Goal: Task Accomplishment & Management: Complete application form

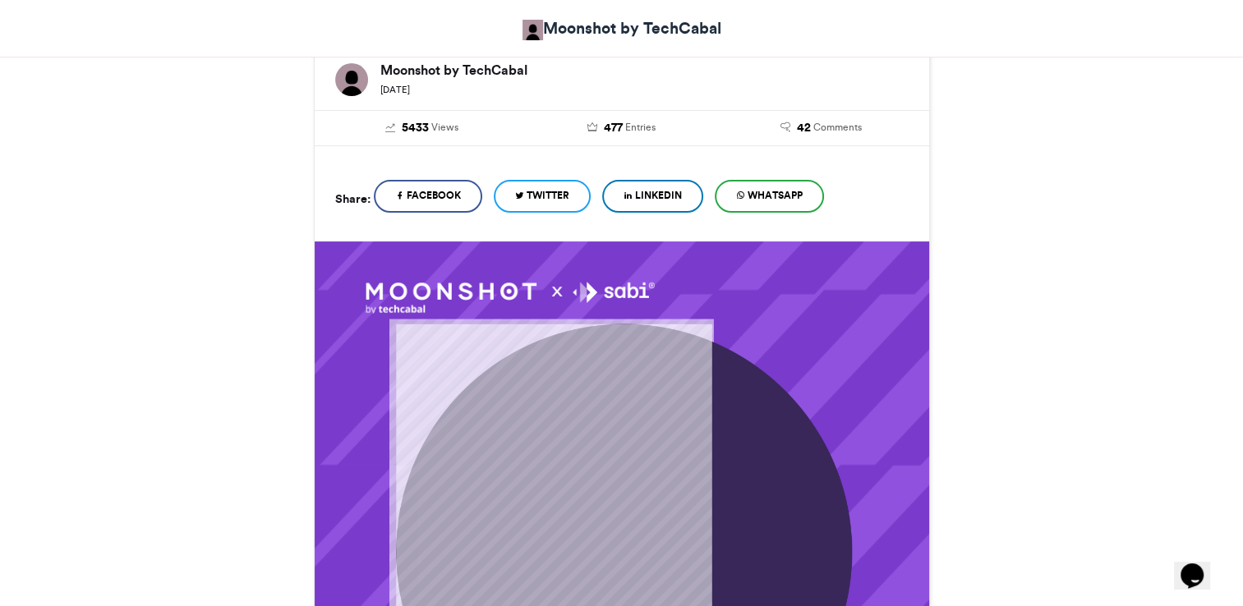
scroll to position [230, 0]
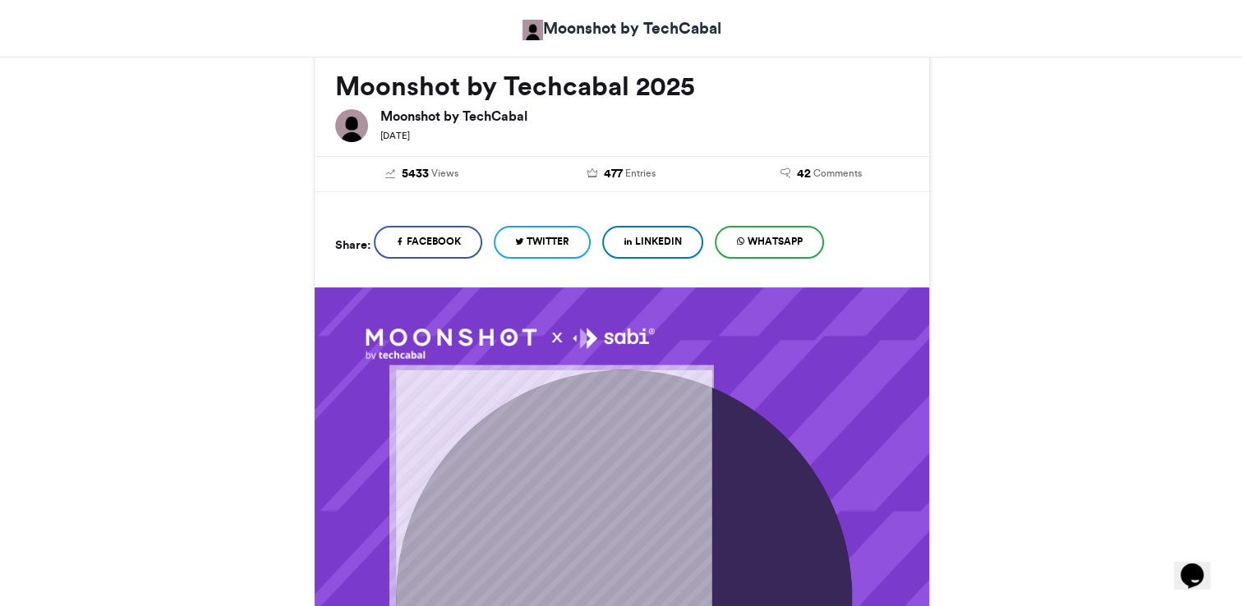
click at [653, 235] on span "LinkedIn" at bounding box center [658, 241] width 47 height 15
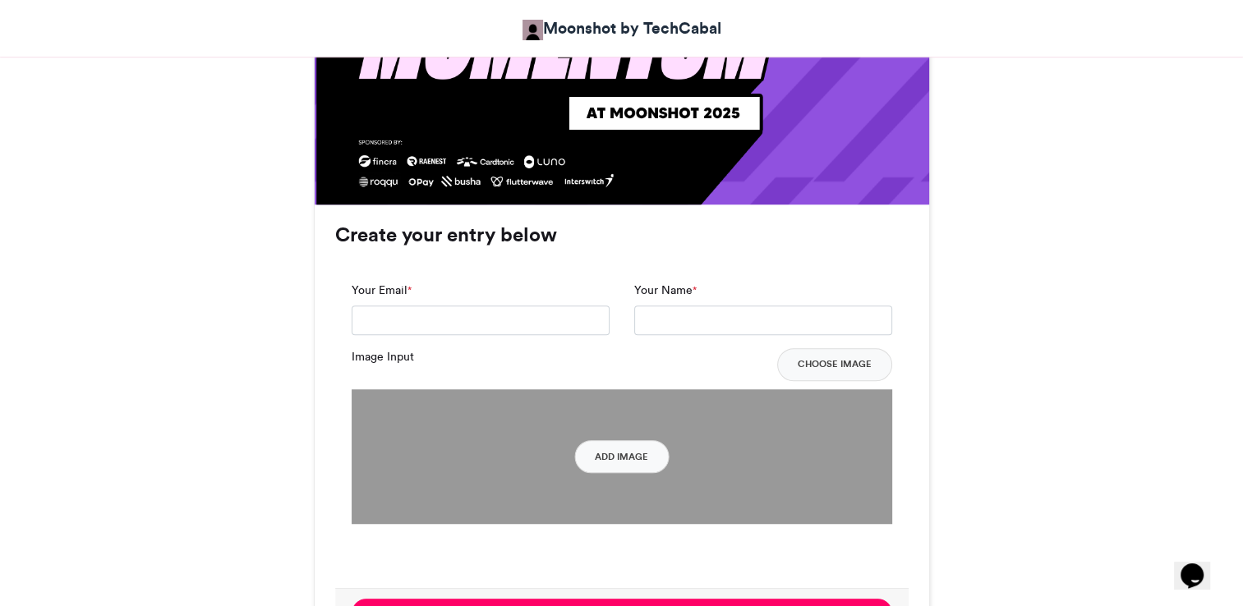
scroll to position [1085, 0]
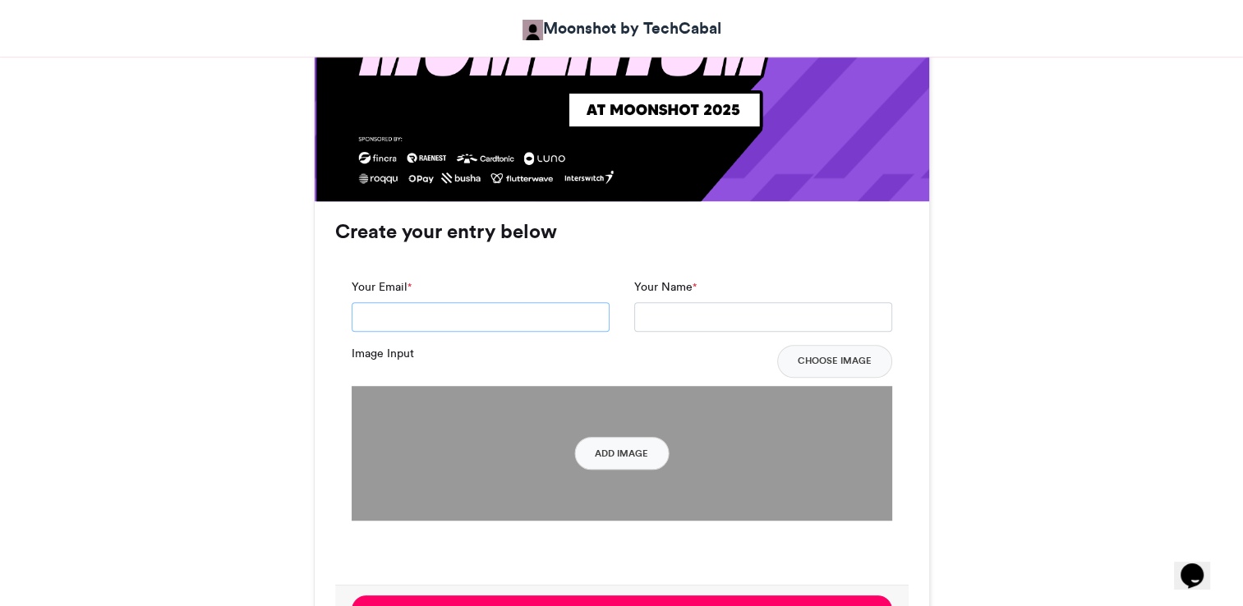
click at [492, 317] on input "Your Email *" at bounding box center [481, 317] width 258 height 30
type input "**********"
click at [674, 310] on input "Your Name *" at bounding box center [763, 317] width 258 height 30
type input "**********"
click at [621, 454] on button "Add Image" at bounding box center [621, 453] width 95 height 33
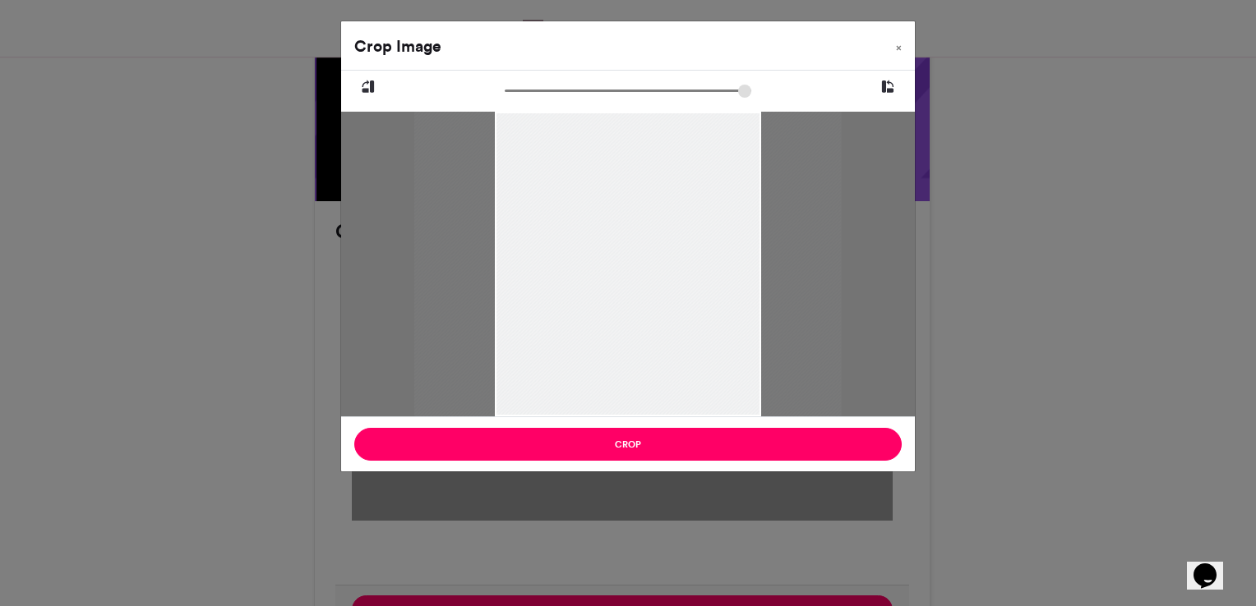
click at [519, 97] on input "zoom" at bounding box center [628, 91] width 247 height 16
drag, startPoint x: 648, startPoint y: 213, endPoint x: 654, endPoint y: 302, distance: 89.0
click at [654, 302] on div at bounding box center [634, 337] width 453 height 453
drag, startPoint x: 515, startPoint y: 95, endPoint x: 524, endPoint y: 96, distance: 9.1
type input "******"
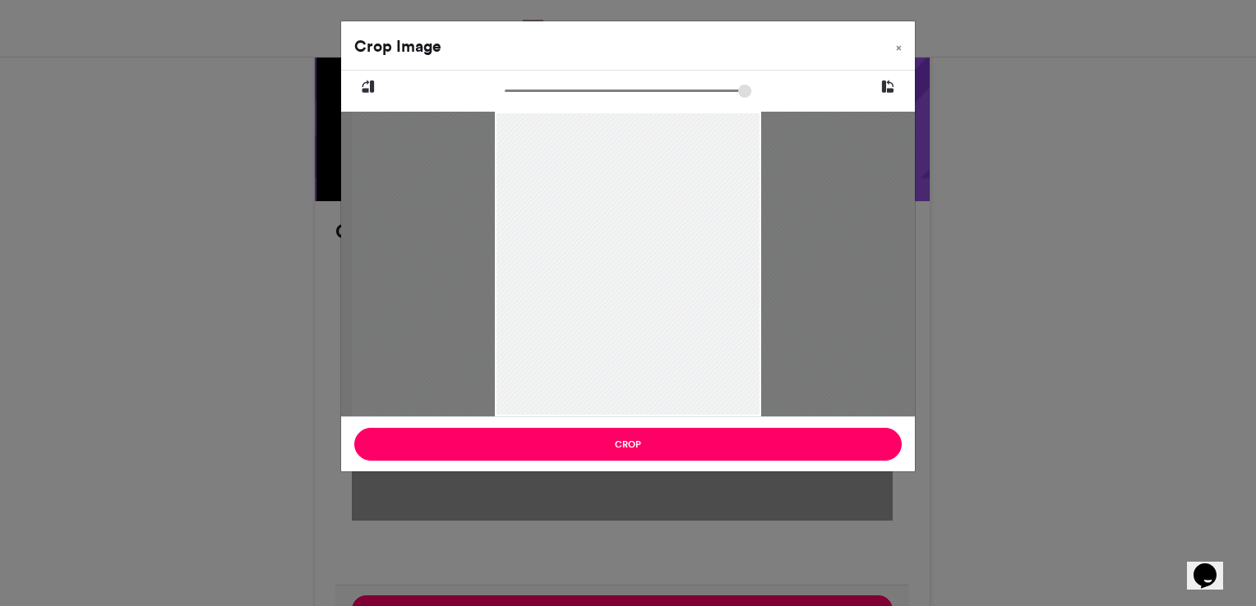
click at [524, 96] on input "zoom" at bounding box center [628, 91] width 247 height 16
drag, startPoint x: 627, startPoint y: 187, endPoint x: 638, endPoint y: 261, distance: 75.5
click at [638, 261] on div at bounding box center [646, 395] width 568 height 568
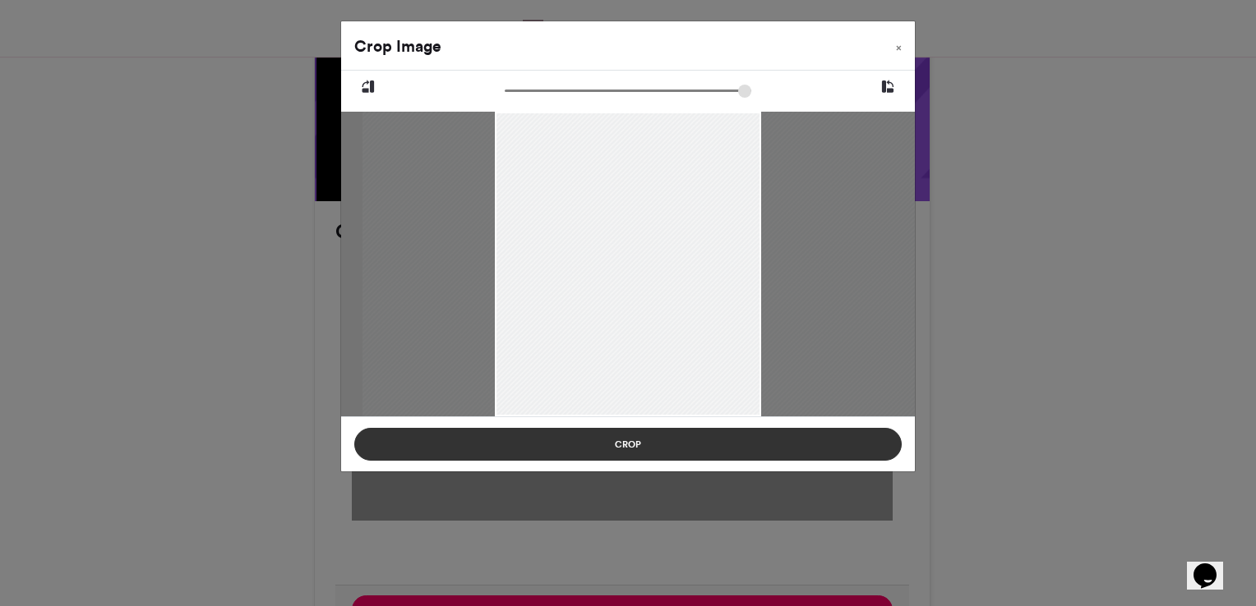
click at [631, 441] on button "Crop" at bounding box center [627, 444] width 547 height 33
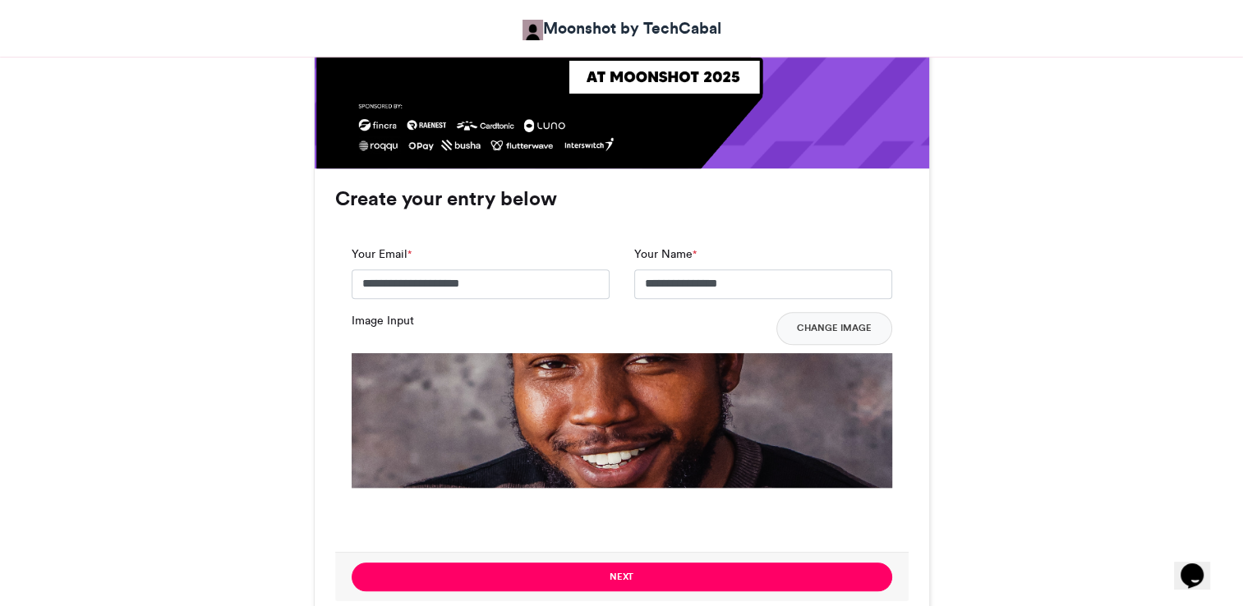
scroll to position [1151, 0]
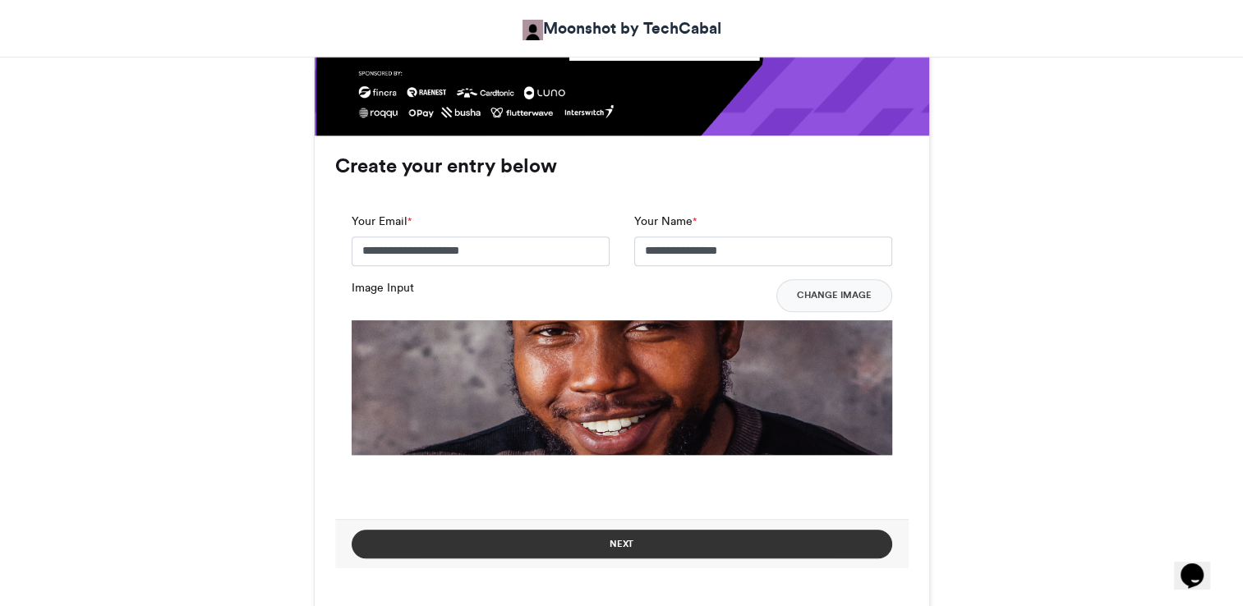
click at [611, 541] on button "Next" at bounding box center [622, 544] width 541 height 29
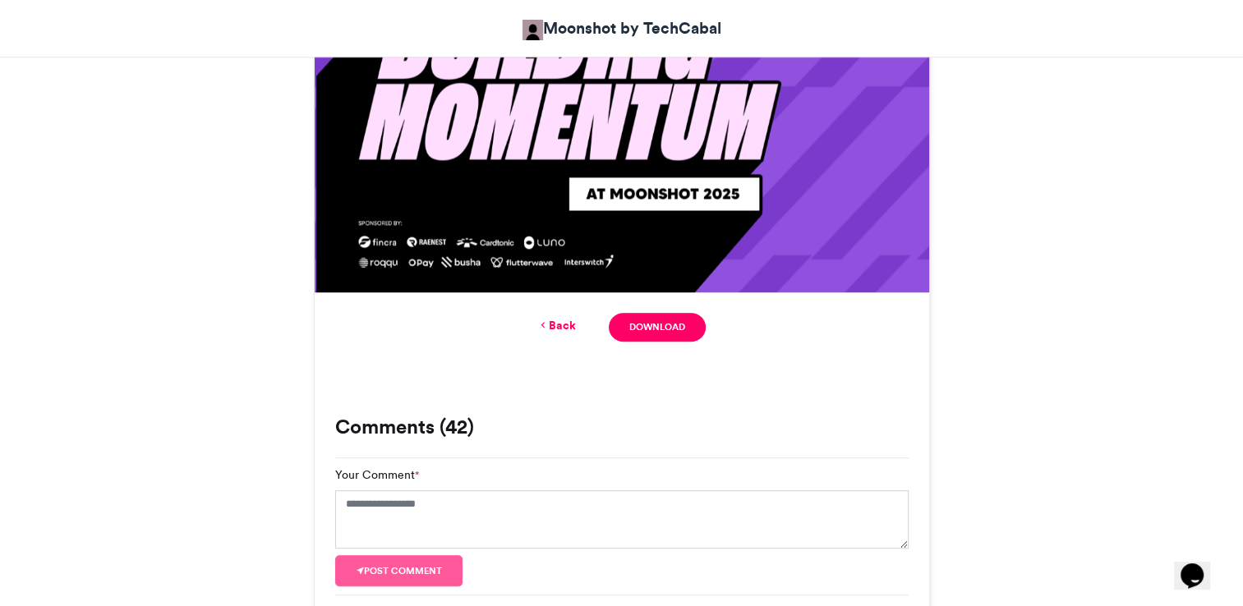
scroll to position [998, 0]
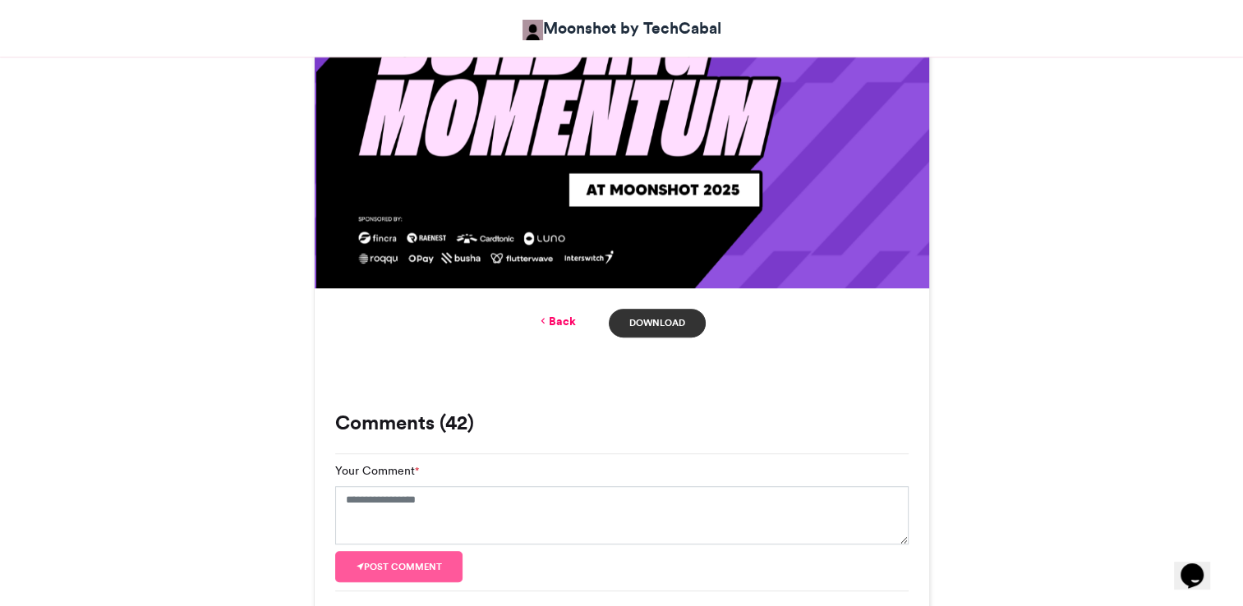
click at [657, 326] on link "Download" at bounding box center [657, 323] width 96 height 29
